Goal: Transaction & Acquisition: Download file/media

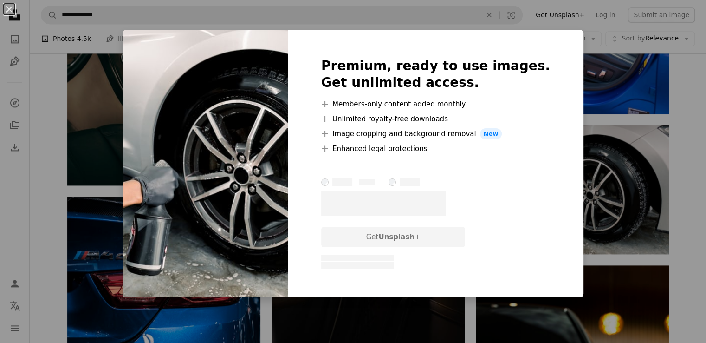
scroll to position [1362, 0]
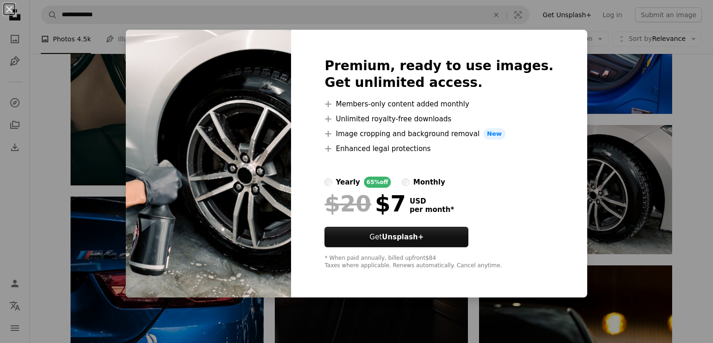
click at [431, 184] on div "monthly" at bounding box center [429, 181] width 32 height 11
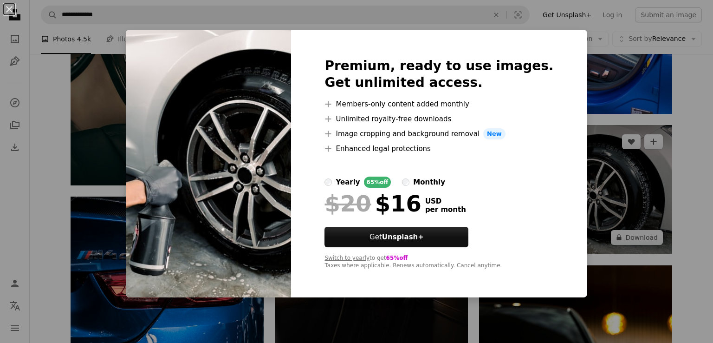
click at [607, 184] on div "An X shape Premium, ready to use images. Get unlimited access. A plus sign Memb…" at bounding box center [356, 171] width 713 height 343
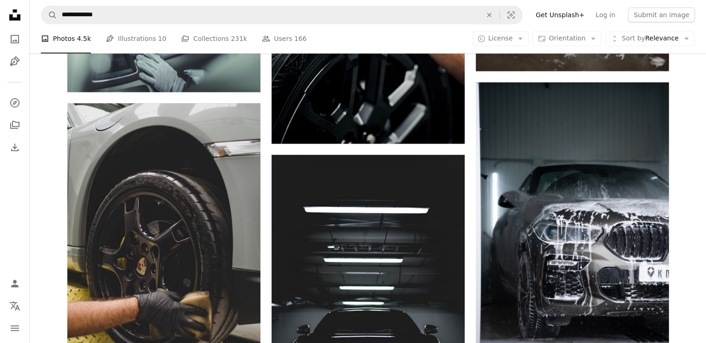
scroll to position [1021, 0]
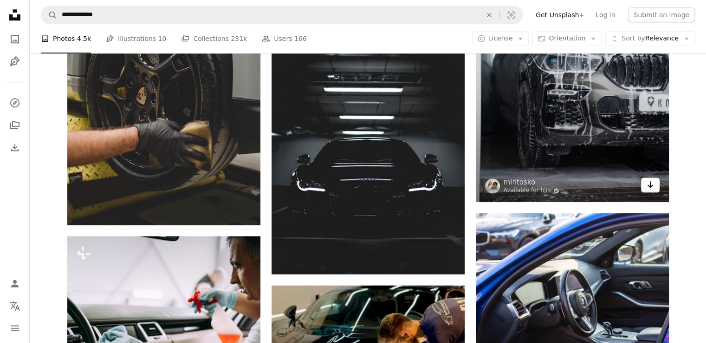
click at [654, 186] on link "Arrow pointing down" at bounding box center [650, 184] width 19 height 15
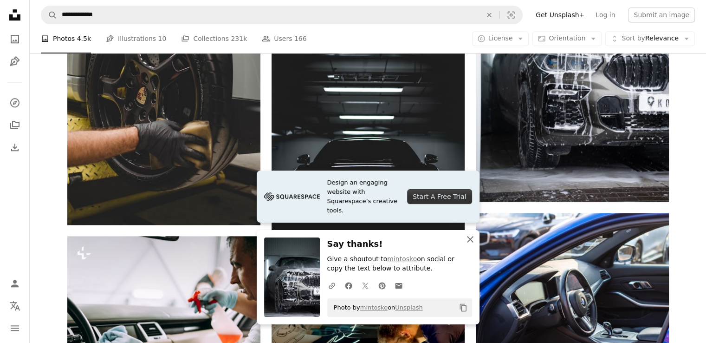
click at [475, 236] on icon "An X shape" at bounding box center [470, 239] width 11 height 11
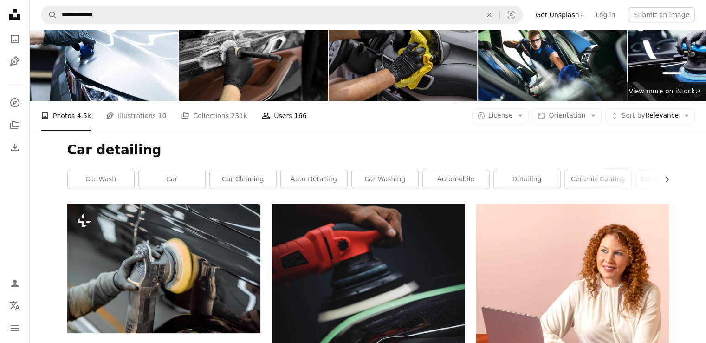
scroll to position [0, 0]
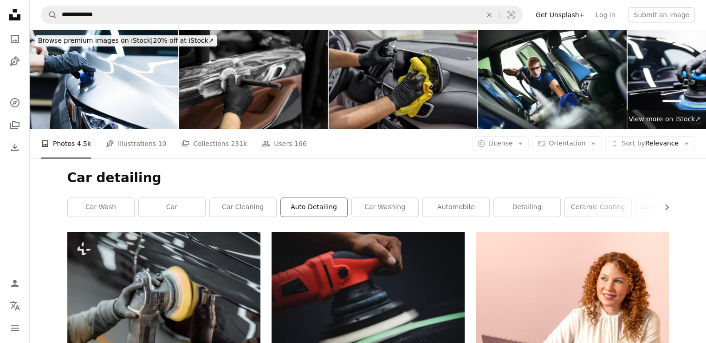
click at [314, 201] on link "auto detailing" at bounding box center [314, 207] width 66 height 19
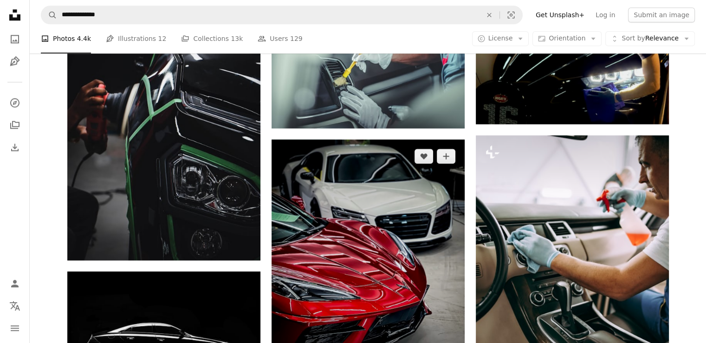
scroll to position [1362, 0]
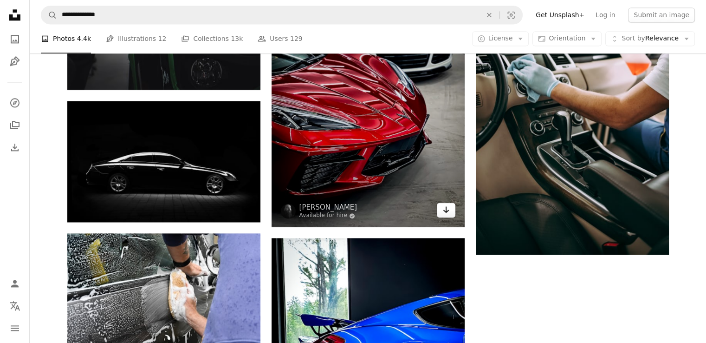
click at [447, 210] on icon "Download" at bounding box center [446, 209] width 6 height 7
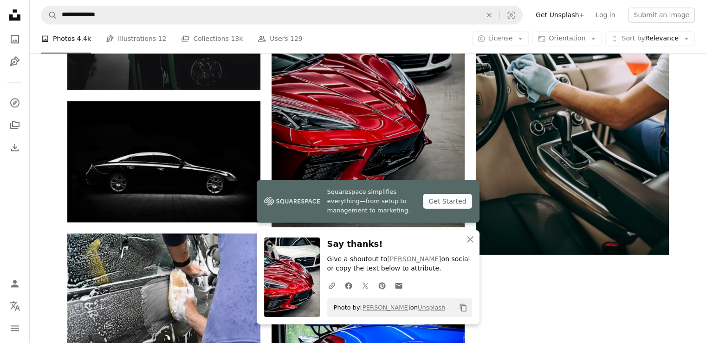
scroll to position [1191, 0]
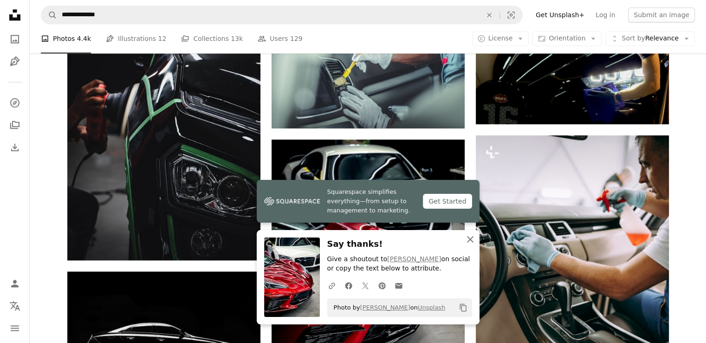
click at [475, 241] on button "An X shape Close" at bounding box center [470, 239] width 19 height 19
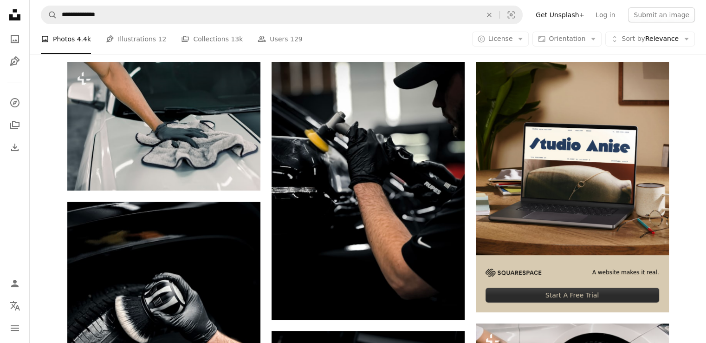
scroll to position [0, 0]
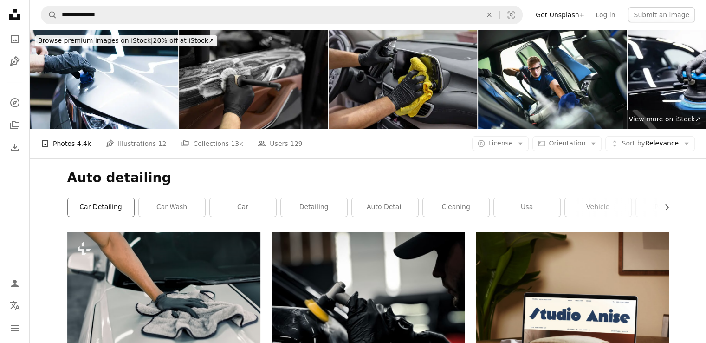
click at [95, 207] on link "car detailing" at bounding box center [101, 207] width 66 height 19
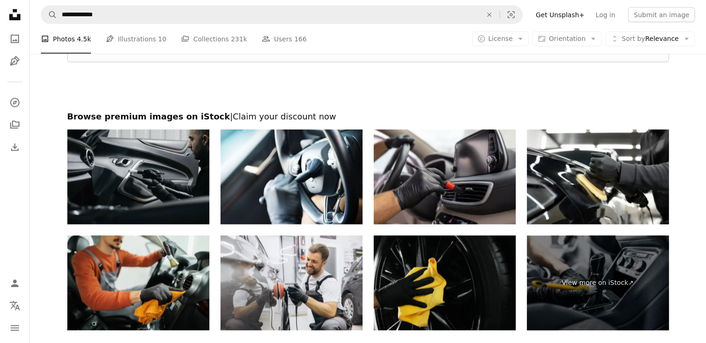
scroll to position [1873, 0]
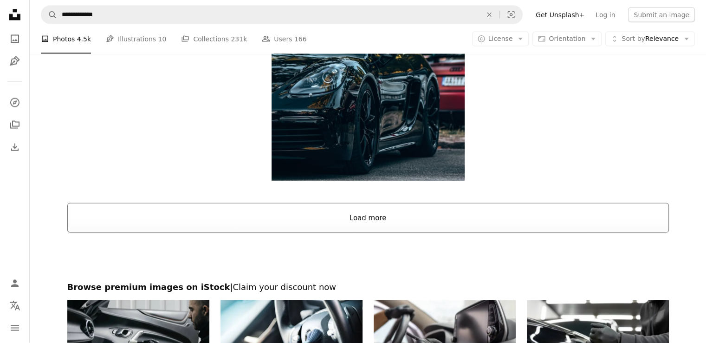
click at [372, 223] on button "Load more" at bounding box center [368, 218] width 602 height 30
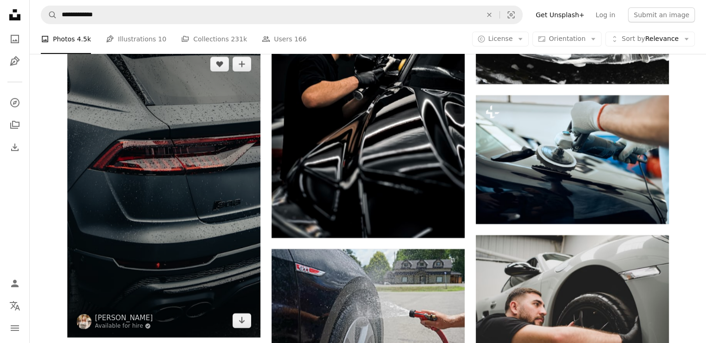
scroll to position [3405, 0]
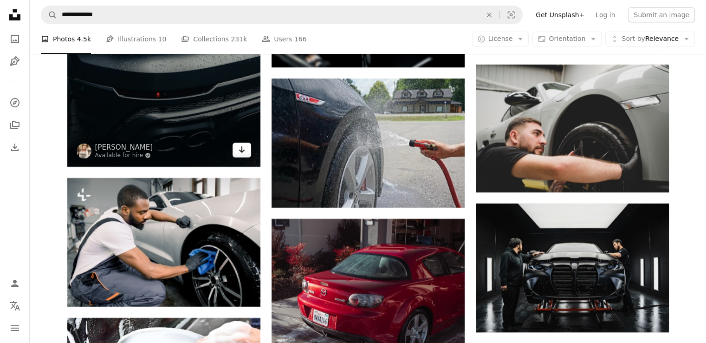
click at [238, 152] on icon "Arrow pointing down" at bounding box center [241, 149] width 7 height 11
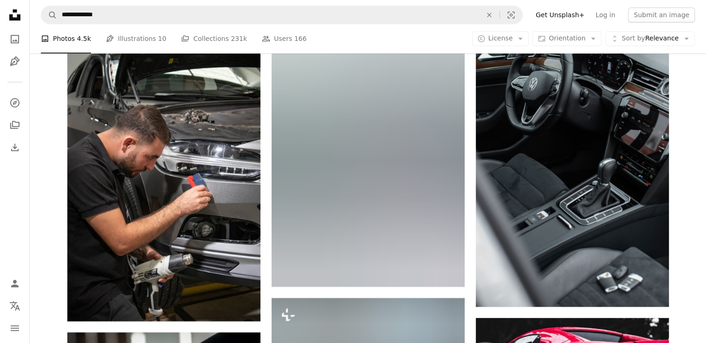
scroll to position [4256, 0]
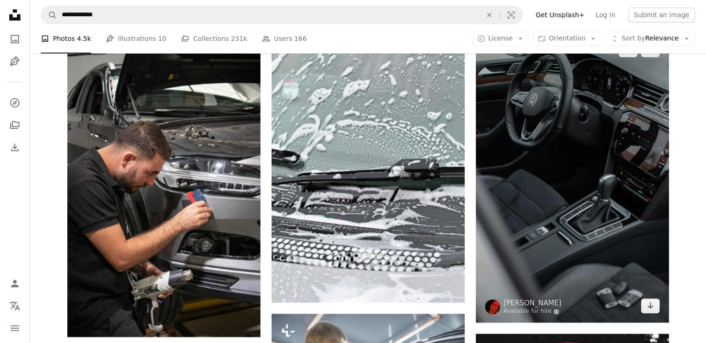
click at [646, 313] on img at bounding box center [572, 177] width 193 height 289
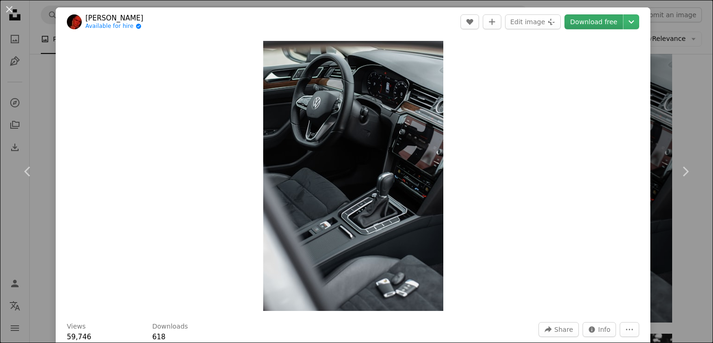
click at [592, 20] on link "Download free" at bounding box center [594, 21] width 59 height 15
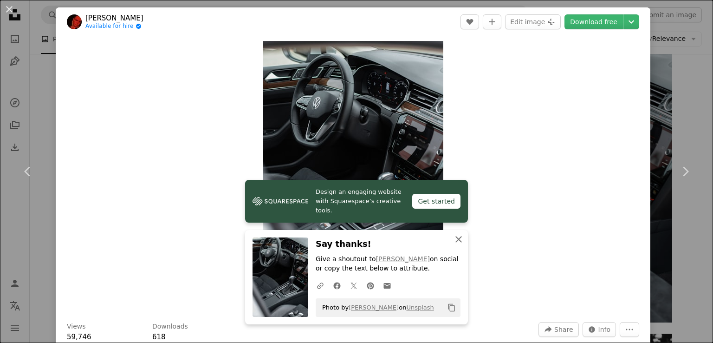
click at [458, 238] on icon "An X shape" at bounding box center [458, 239] width 11 height 11
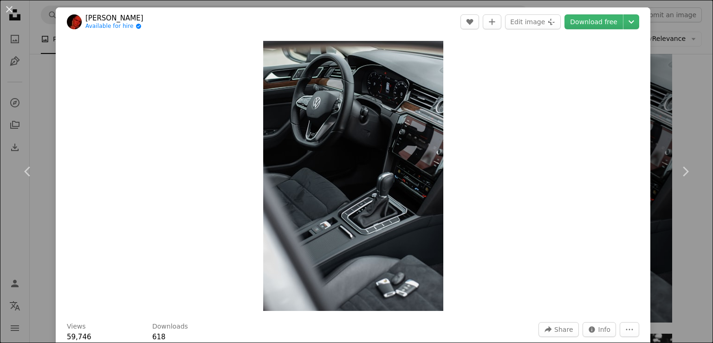
click at [669, 37] on div "An X shape Chevron left Chevron right [PERSON_NAME] Available for hire A checkm…" at bounding box center [356, 171] width 713 height 343
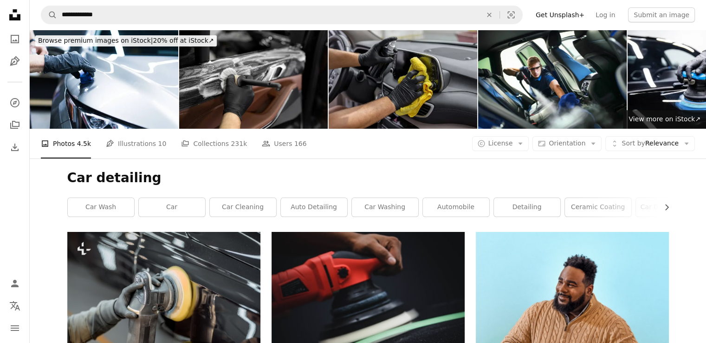
scroll to position [170, 0]
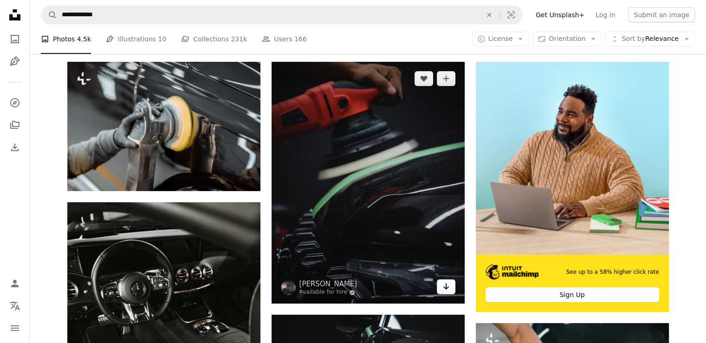
click at [448, 292] on link "Arrow pointing down" at bounding box center [446, 286] width 19 height 15
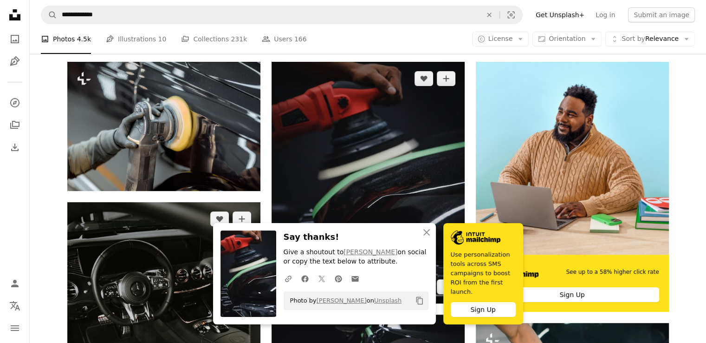
scroll to position [340, 0]
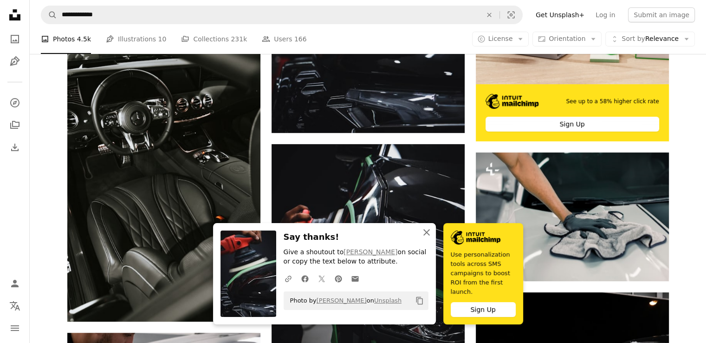
click at [425, 235] on icon "button" at bounding box center [426, 232] width 7 height 7
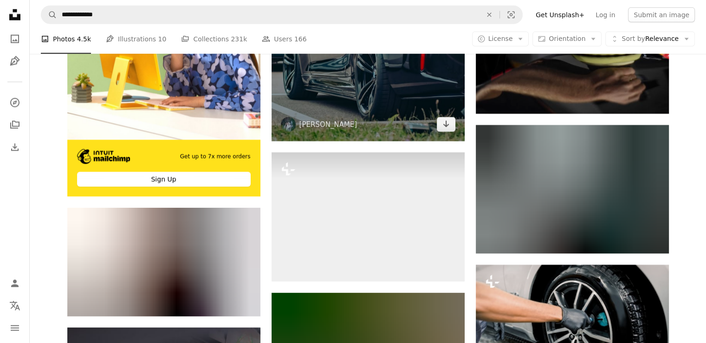
scroll to position [2043, 0]
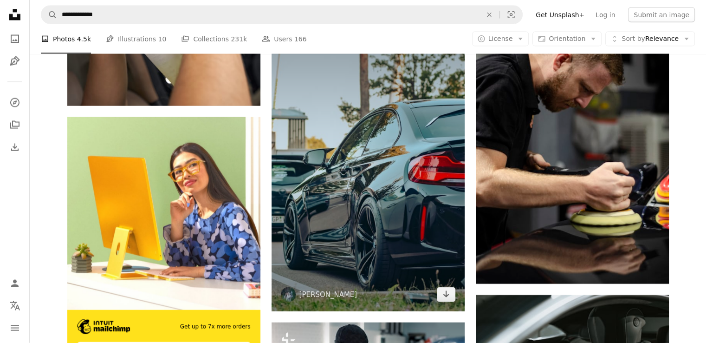
click at [416, 232] on img at bounding box center [368, 166] width 193 height 290
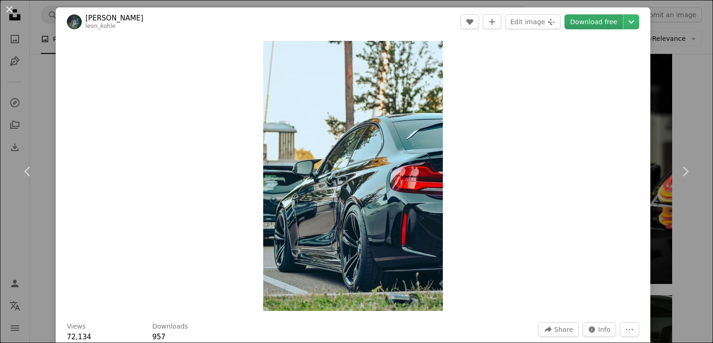
click at [596, 17] on link "Download free" at bounding box center [594, 21] width 59 height 15
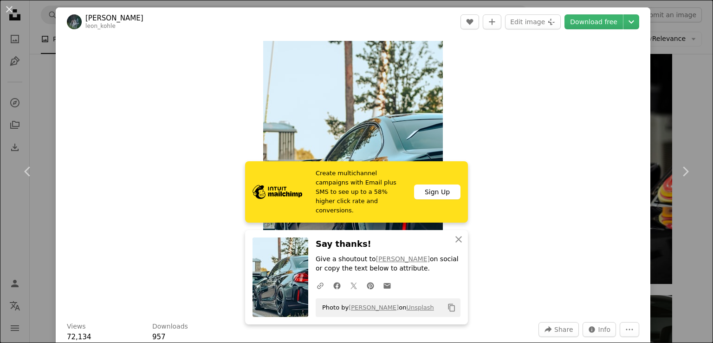
click at [663, 25] on div "An X shape Chevron left Chevron right [PERSON_NAME] leon_kohle A heart A plus s…" at bounding box center [356, 171] width 713 height 343
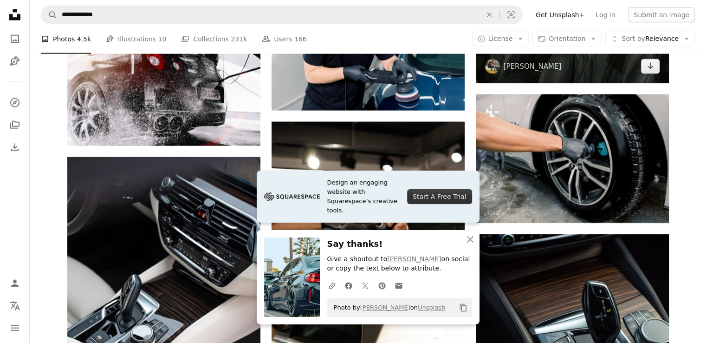
scroll to position [2213, 0]
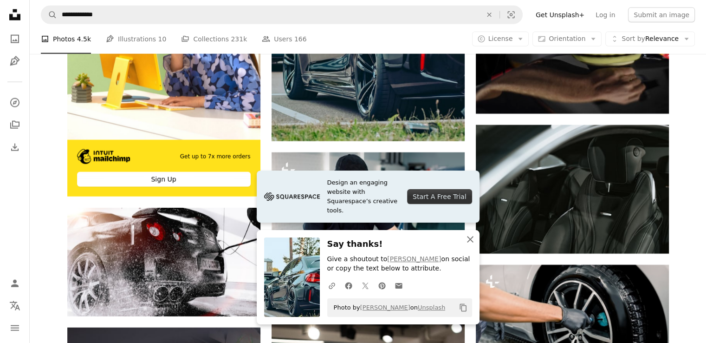
click at [468, 247] on button "An X shape Close" at bounding box center [470, 239] width 19 height 19
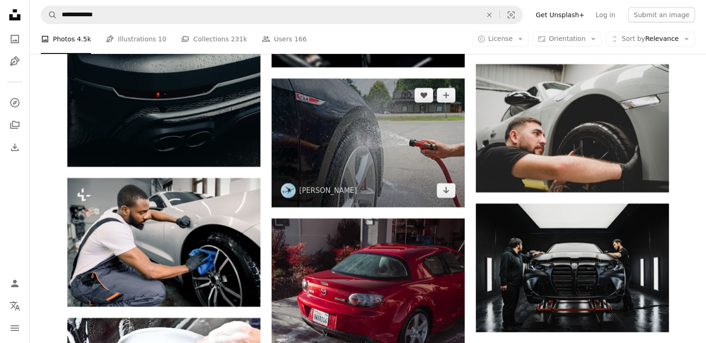
scroll to position [3575, 0]
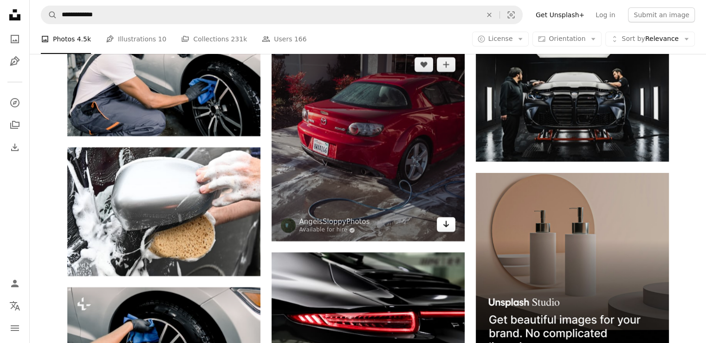
click at [447, 227] on icon "Arrow pointing down" at bounding box center [445, 223] width 7 height 11
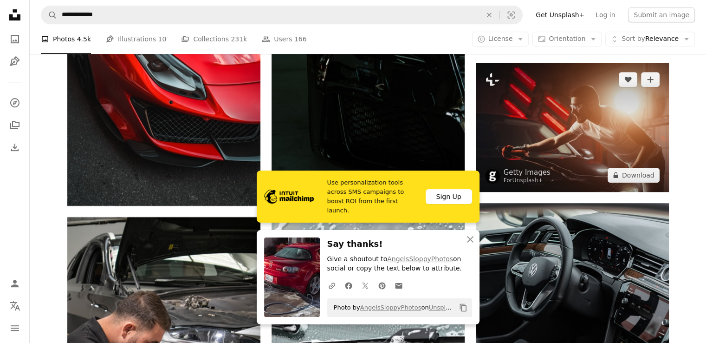
scroll to position [4256, 0]
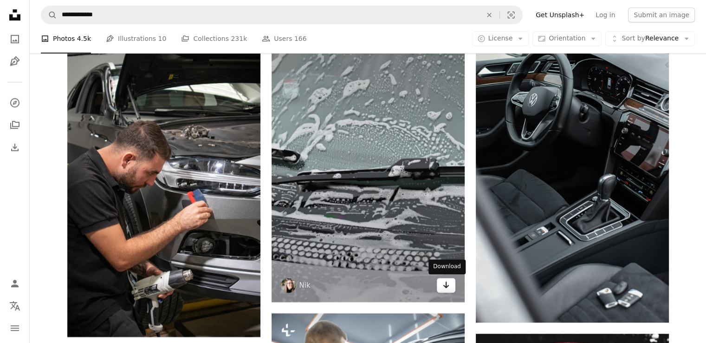
click at [454, 288] on link "Arrow pointing down" at bounding box center [446, 285] width 19 height 15
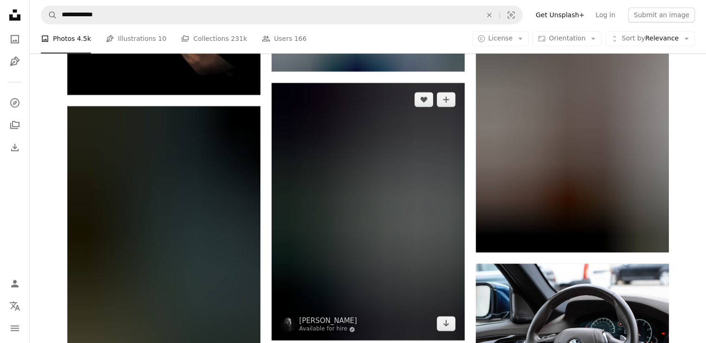
scroll to position [4937, 0]
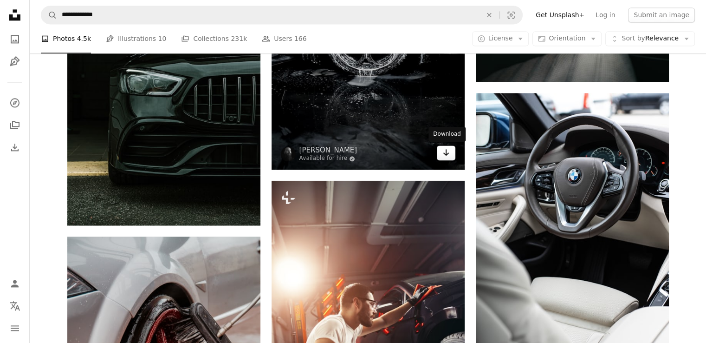
click at [451, 151] on link "Arrow pointing down" at bounding box center [446, 152] width 19 height 15
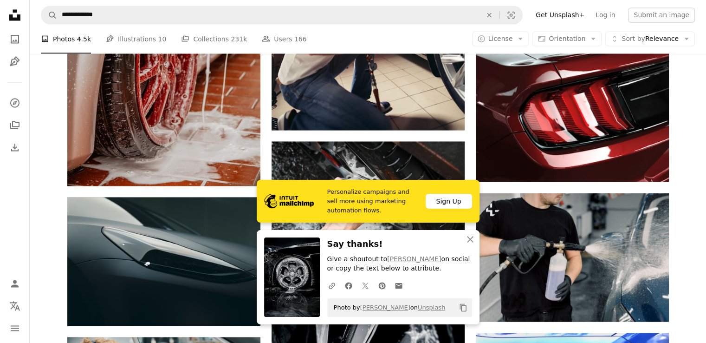
scroll to position [5107, 0]
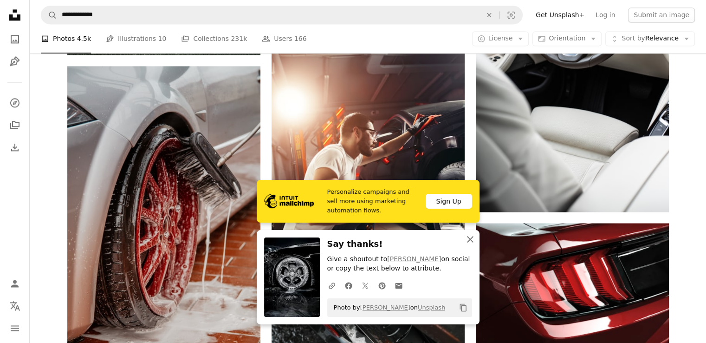
click at [471, 246] on button "An X shape Close" at bounding box center [470, 239] width 19 height 19
